Goal: Task Accomplishment & Management: Manage account settings

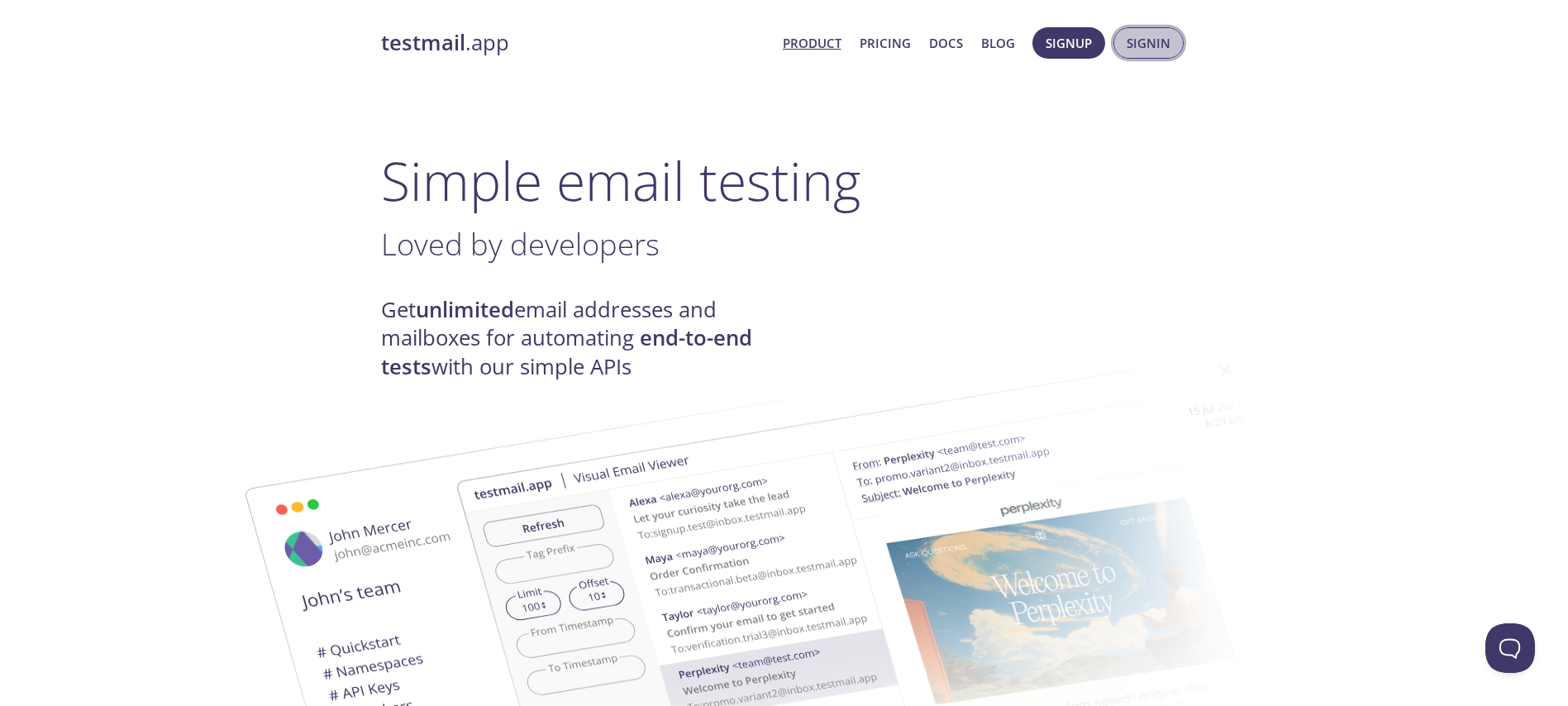
click at [1146, 34] on span "Signin" at bounding box center [1149, 42] width 44 height 21
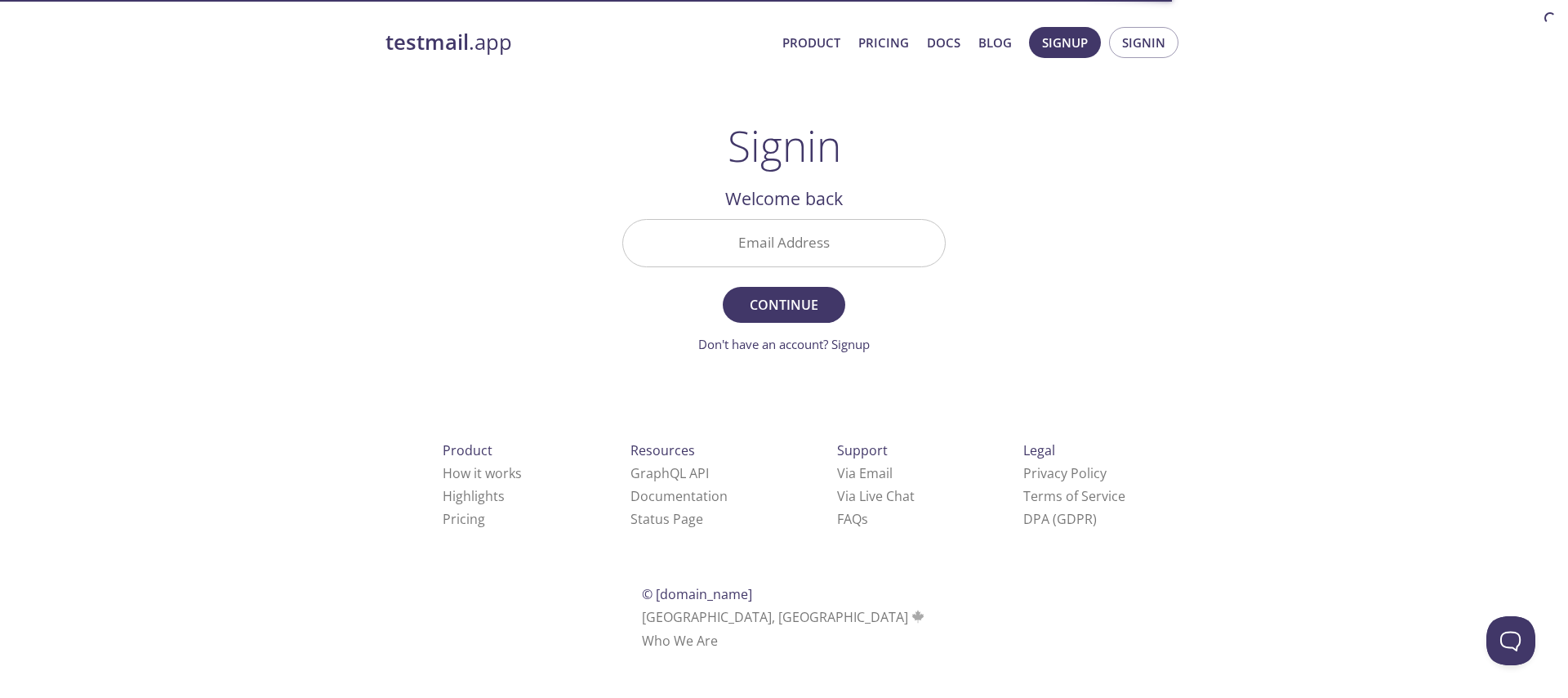
click at [841, 237] on input "Email Address" at bounding box center [784, 243] width 322 height 47
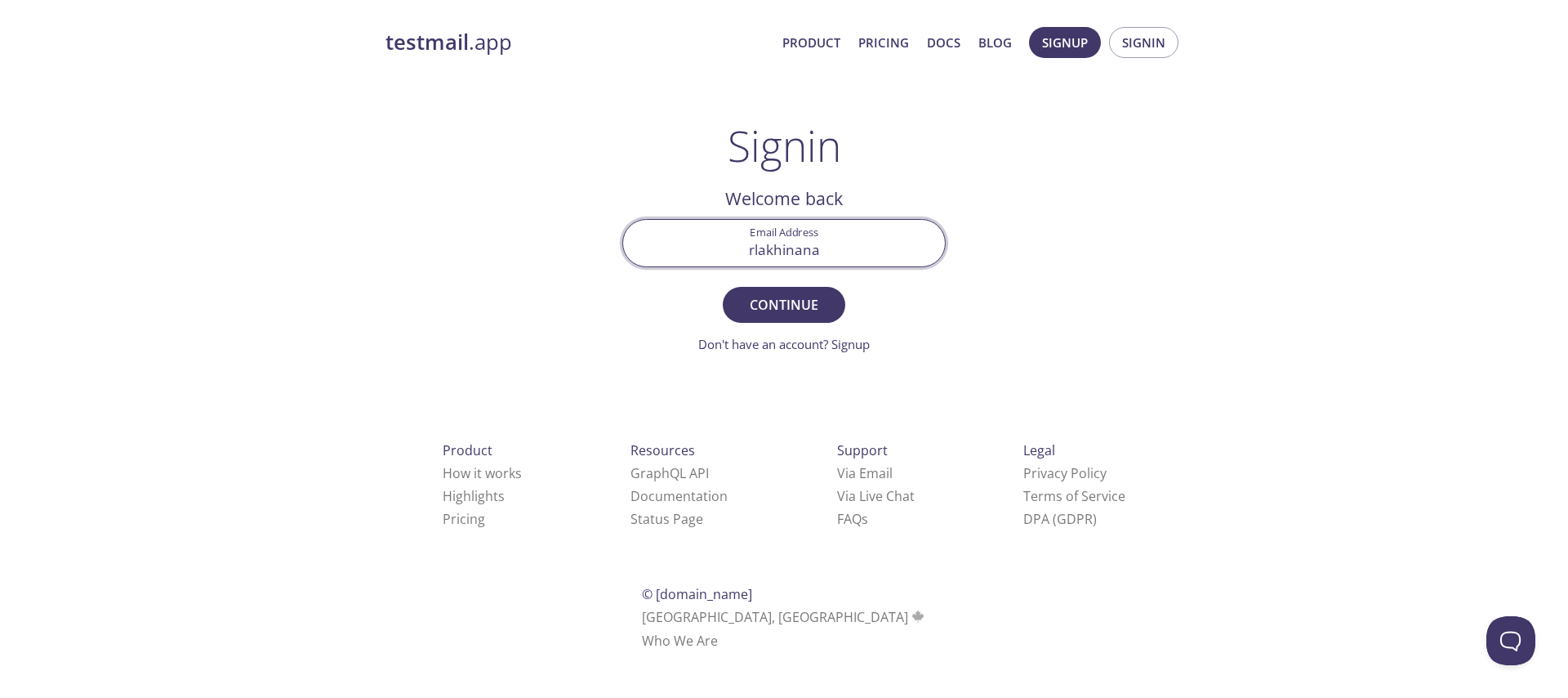
type input "[EMAIL_ADDRESS][DOMAIN_NAME]"
click at [808, 308] on span "Continue" at bounding box center [784, 304] width 87 height 23
click at [783, 241] on input "Signin Security Code" at bounding box center [784, 243] width 322 height 47
paste input "FLTDGJ8"
type input "FLTDGJ8"
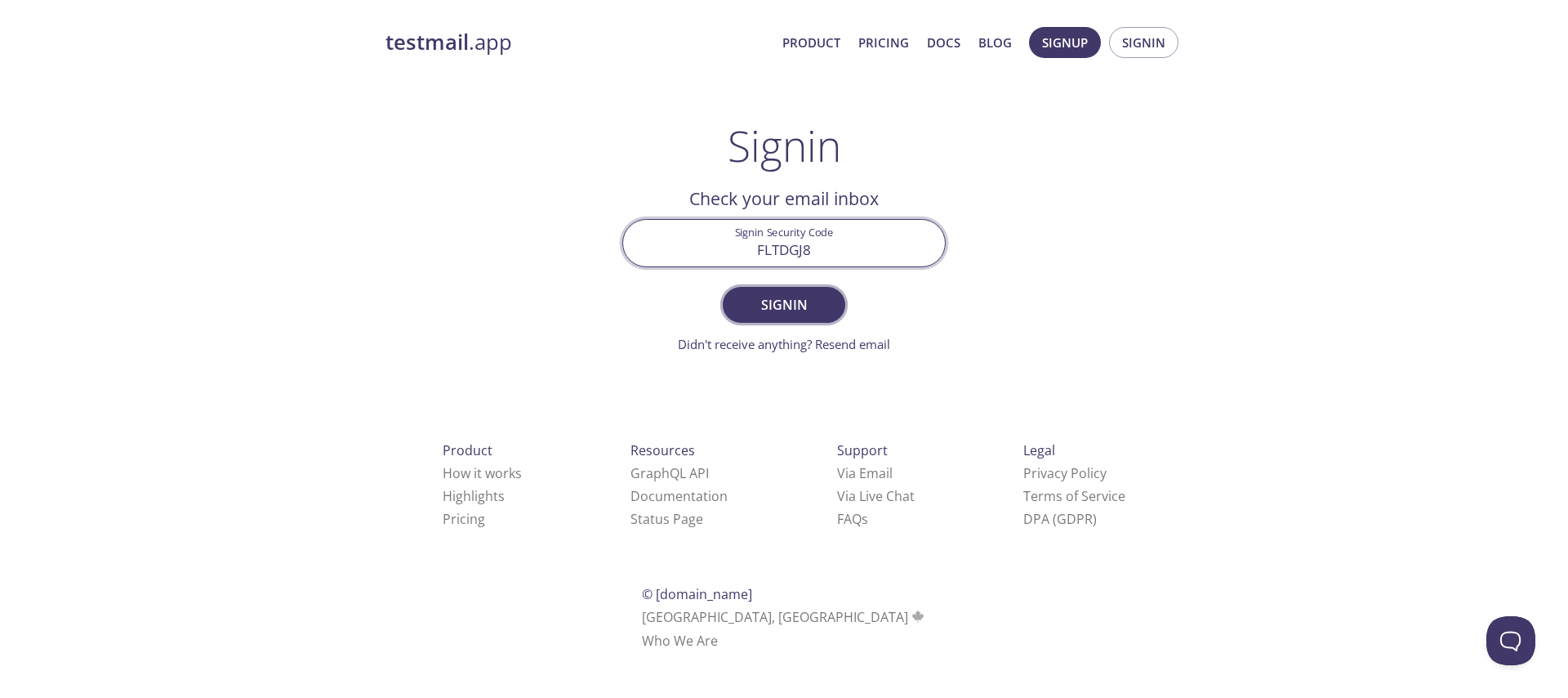
click at [791, 297] on span "Signin" at bounding box center [784, 304] width 87 height 23
